Goal: Task Accomplishment & Management: Use online tool/utility

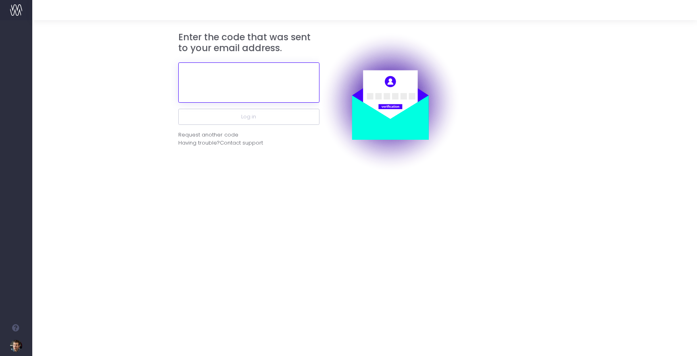
click at [247, 86] on input "text" at bounding box center [248, 82] width 141 height 40
paste input "941760"
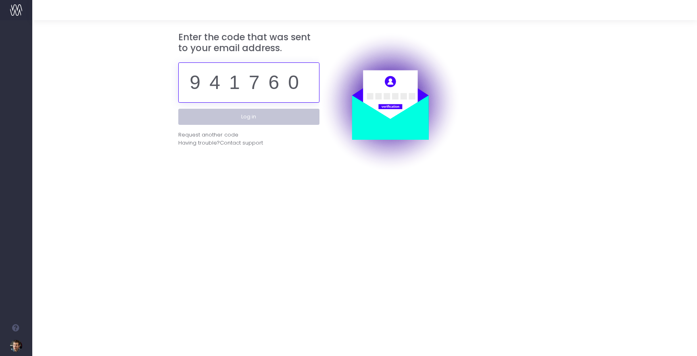
type input "941760"
click at [233, 120] on button "Log in" at bounding box center [248, 117] width 141 height 16
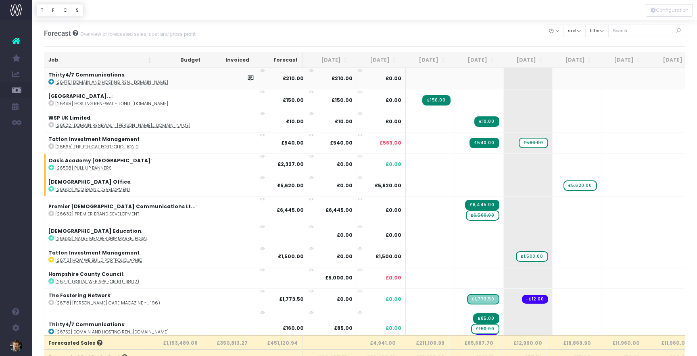
click at [59, 73] on span "Staff Utilisation" at bounding box center [55, 74] width 23 height 14
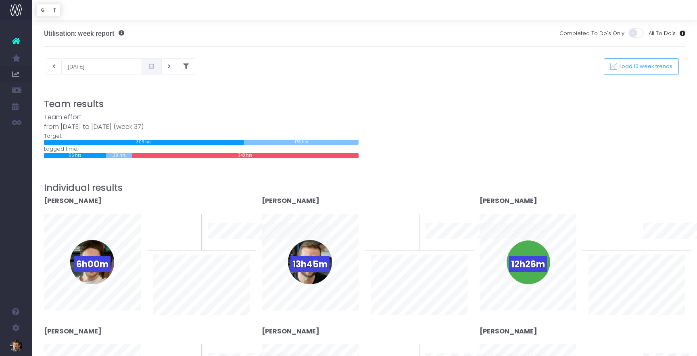
click at [143, 67] on span at bounding box center [152, 66] width 20 height 16
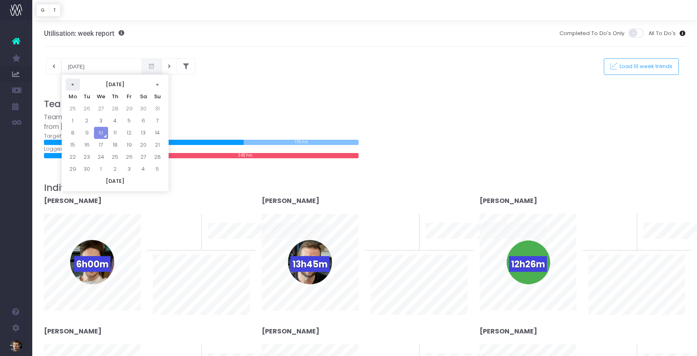
click at [73, 86] on th "«" at bounding box center [73, 85] width 14 height 12
click at [127, 108] on td "1" at bounding box center [129, 109] width 14 height 12
type input "01-08-2025"
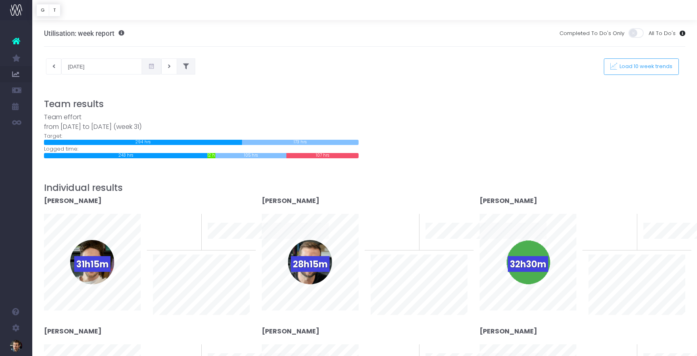
click at [183, 67] on icon at bounding box center [186, 67] width 6 height 0
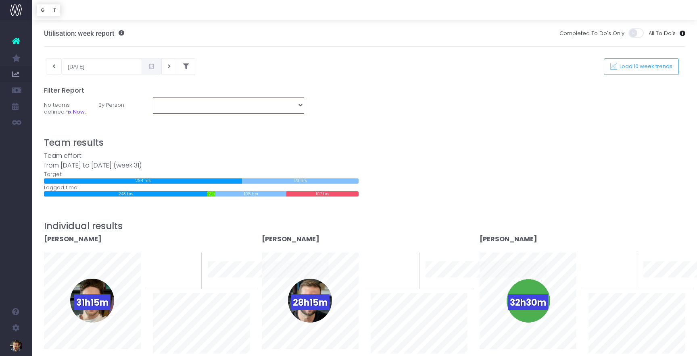
click at [243, 106] on select "Chris Dummer Dave Neal Diana Murariu Izzy Woolvett Jack MacRae Lee Hallum Matt …" at bounding box center [228, 105] width 151 height 16
click at [142, 67] on span at bounding box center [152, 66] width 20 height 16
click at [216, 72] on div "01-08-2025 This week Load 10 week trends" at bounding box center [365, 66] width 654 height 16
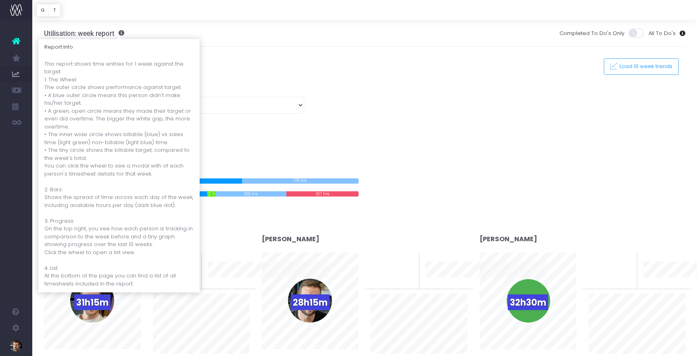
click at [121, 33] on span at bounding box center [120, 33] width 10 height 6
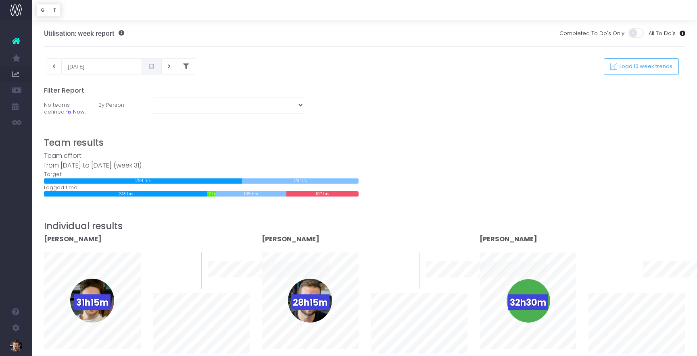
click at [278, 38] on div "Utilisation: week report Completed To Do's Only All To Do's" at bounding box center [364, 33] width 641 height 27
click at [54, 12] on button "T" at bounding box center [55, 10] width 12 height 12
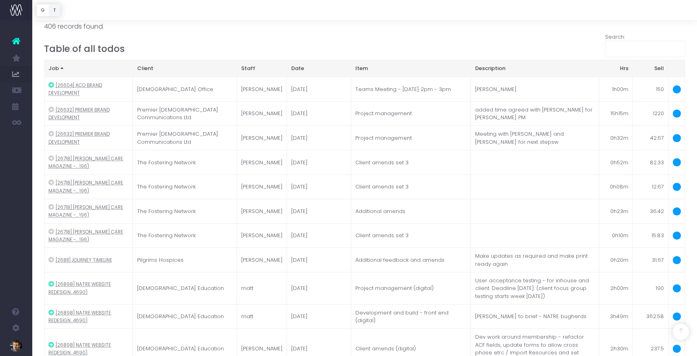
scroll to position [887, 0]
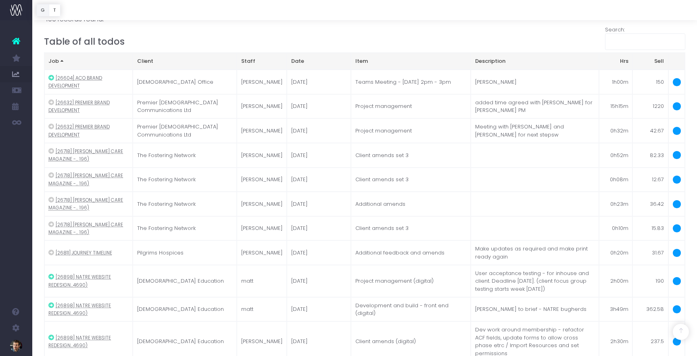
click at [44, 12] on button "G" at bounding box center [42, 10] width 13 height 12
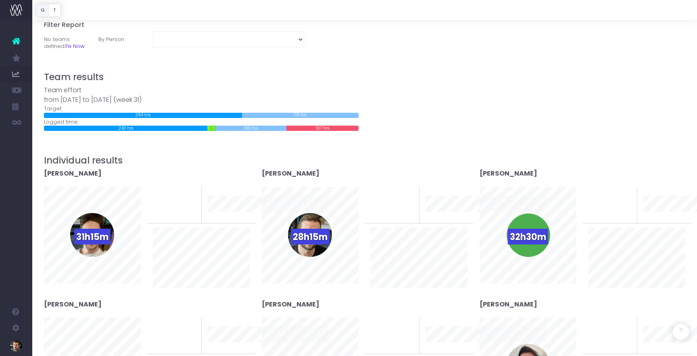
scroll to position [0, 0]
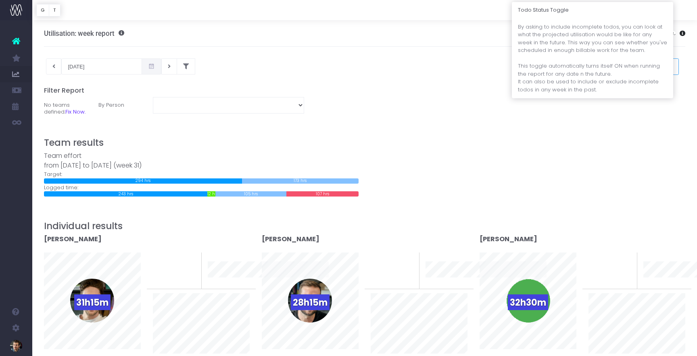
click at [683, 34] on span at bounding box center [680, 34] width 10 height 6
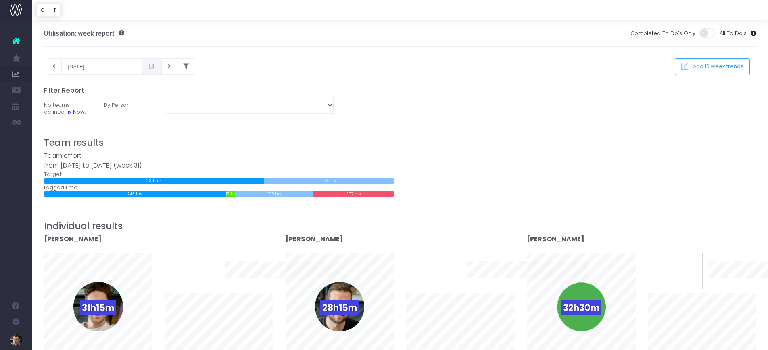
click at [142, 67] on span at bounding box center [152, 66] width 20 height 16
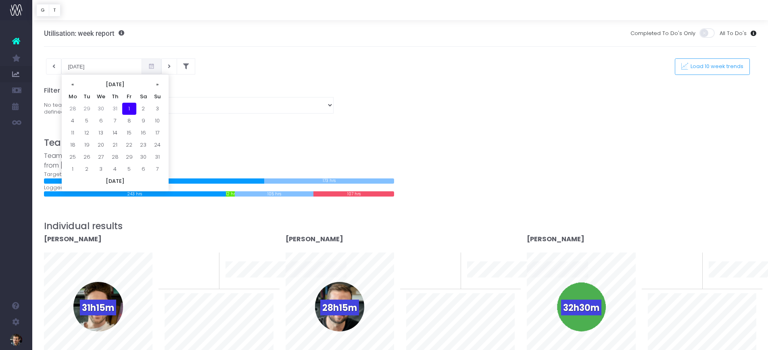
click at [213, 89] on h5 "Filter Report" at bounding box center [400, 91] width 712 height 8
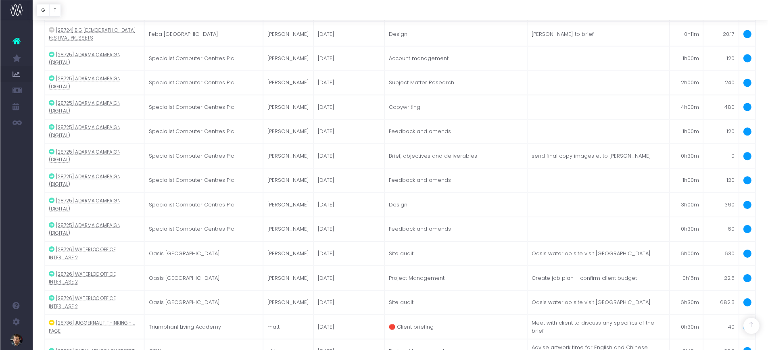
scroll to position [9968, 0]
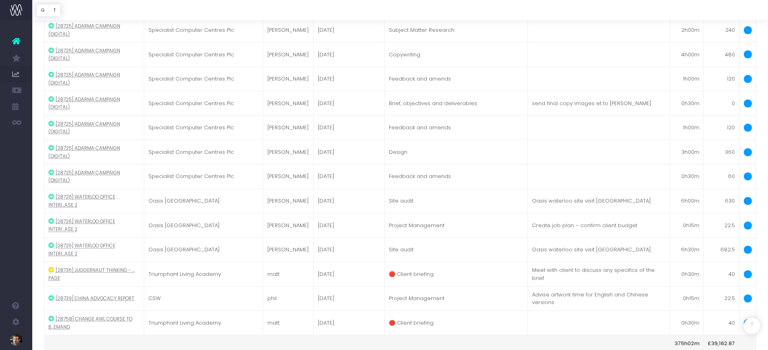
click at [688, 6] on div at bounding box center [399, 10] width 735 height 20
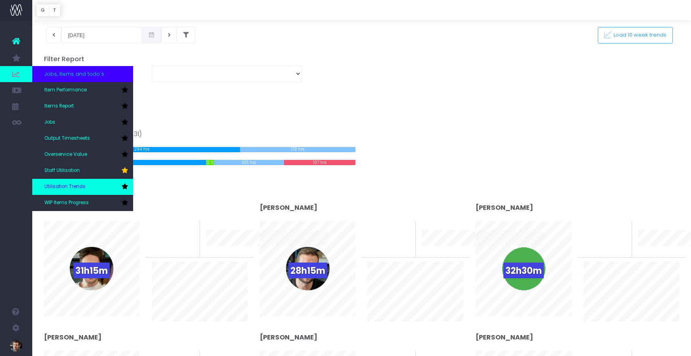
scroll to position [31, 0]
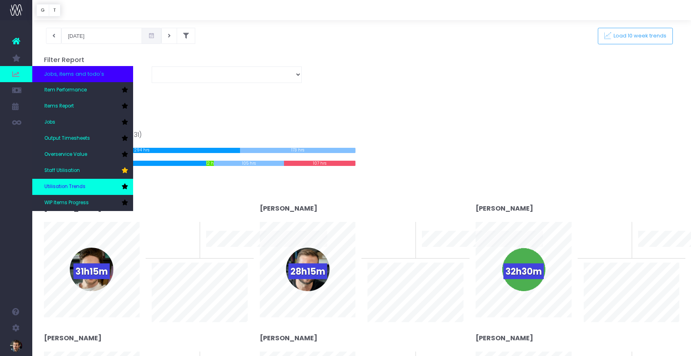
click at [77, 187] on span "Utilisation Trends" at bounding box center [64, 186] width 41 height 7
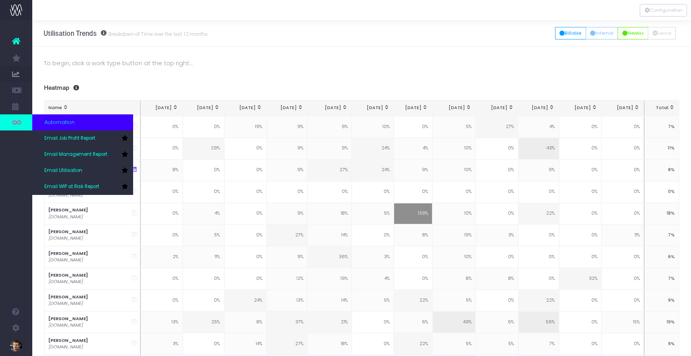
scroll to position [21, 0]
click at [82, 157] on span "Email Management Report" at bounding box center [75, 154] width 63 height 7
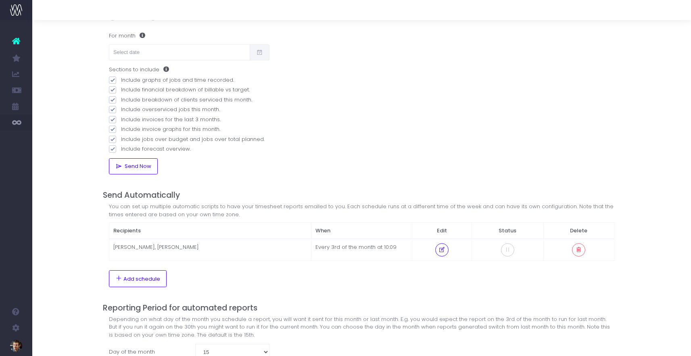
scroll to position [100, 0]
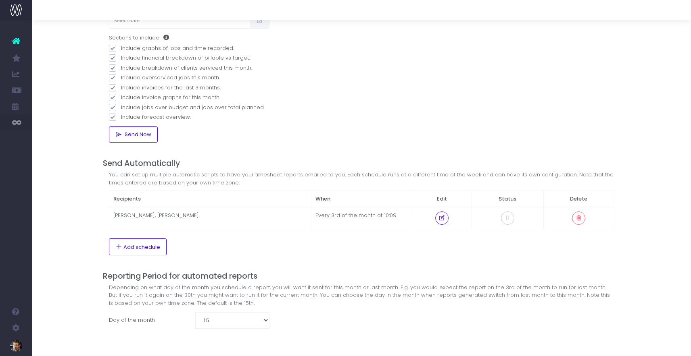
drag, startPoint x: 307, startPoint y: 81, endPoint x: 310, endPoint y: 77, distance: 4.7
click at [307, 81] on div "Who would you like to send the report to? Just me Specific people Define who sh…" at bounding box center [361, 57] width 517 height 173
